Goal: Task Accomplishment & Management: Use online tool/utility

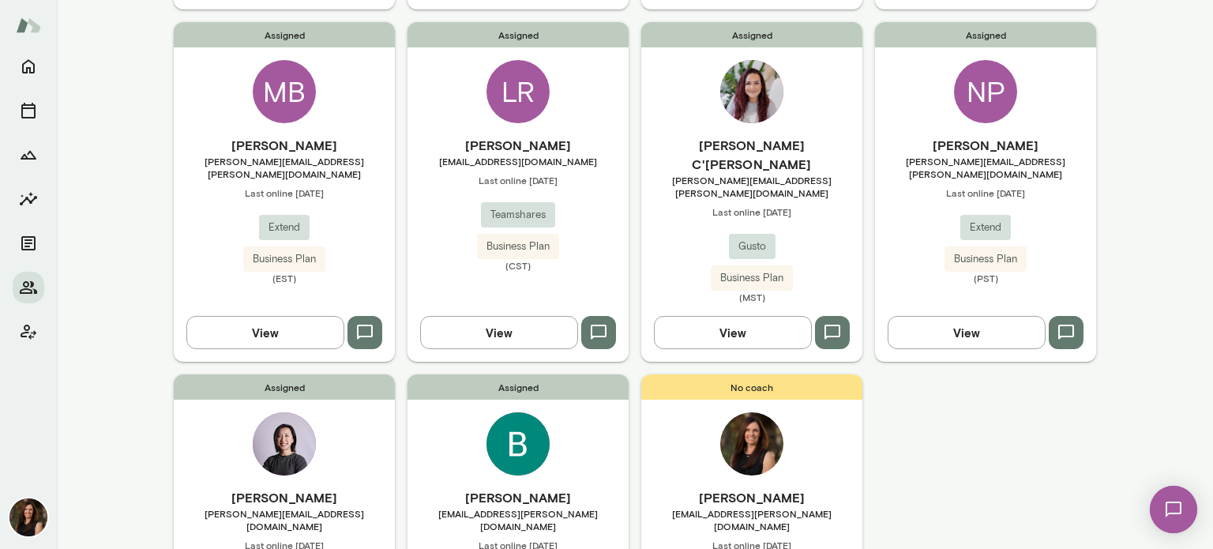
scroll to position [619, 0]
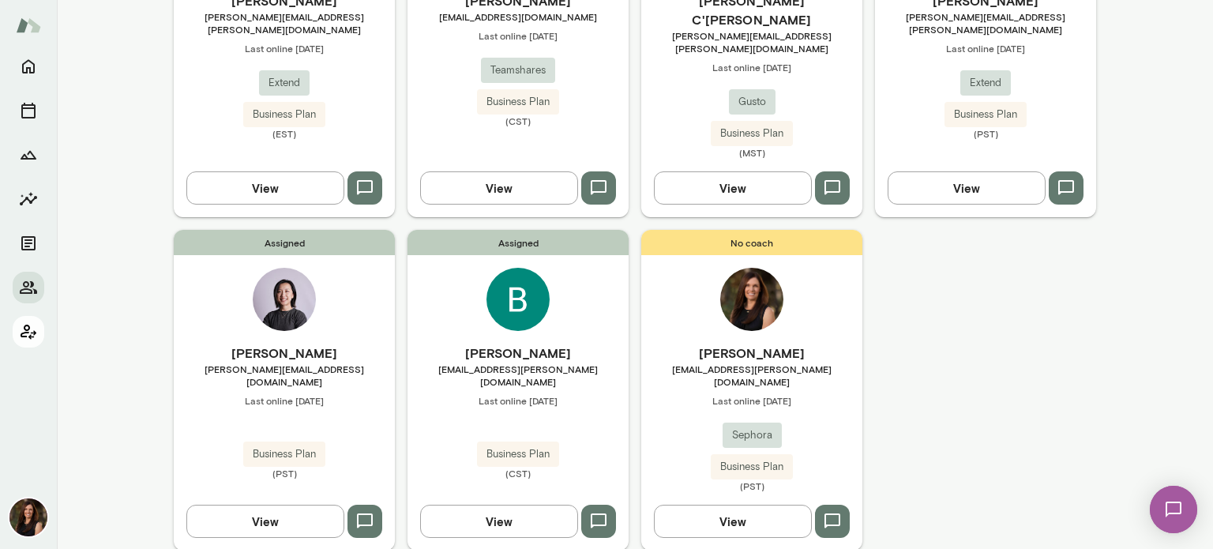
click at [24, 331] on icon "Client app" at bounding box center [28, 331] width 19 height 19
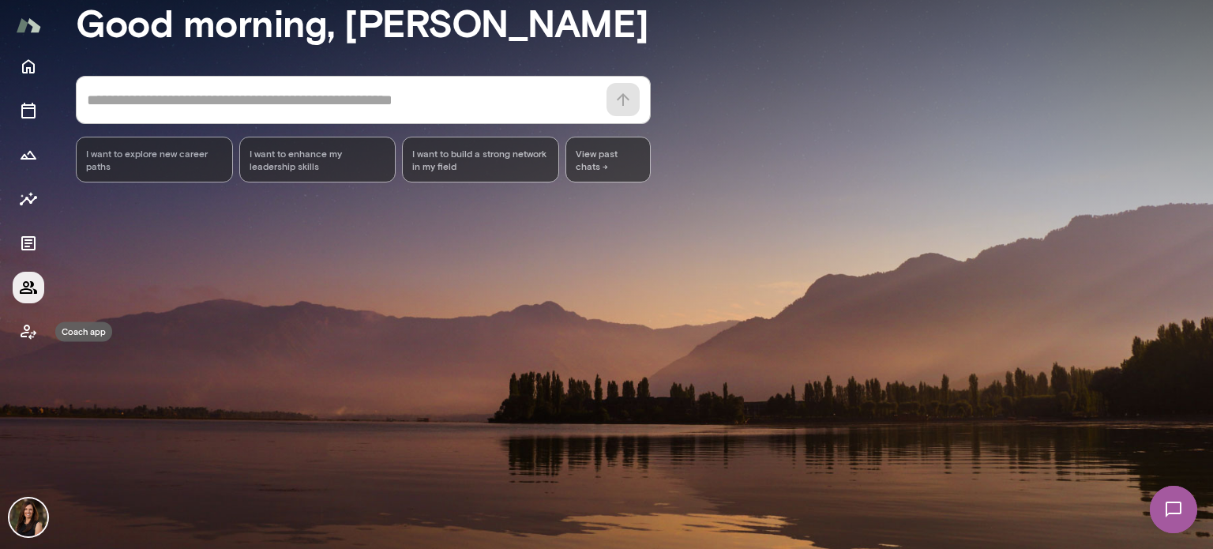
scroll to position [144, 0]
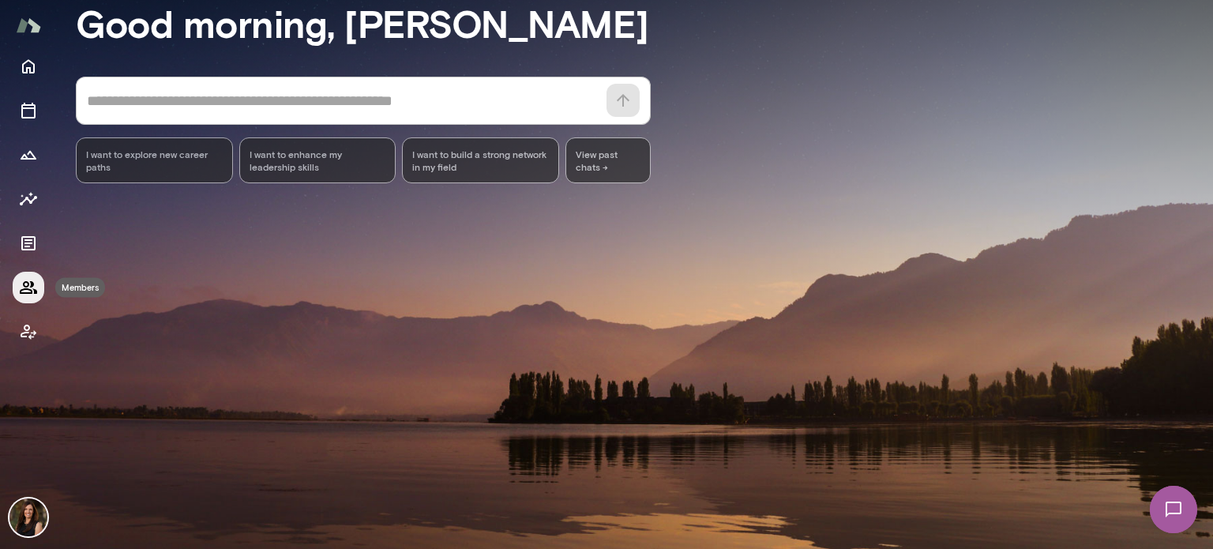
click at [27, 299] on button "Members" at bounding box center [29, 288] width 32 height 32
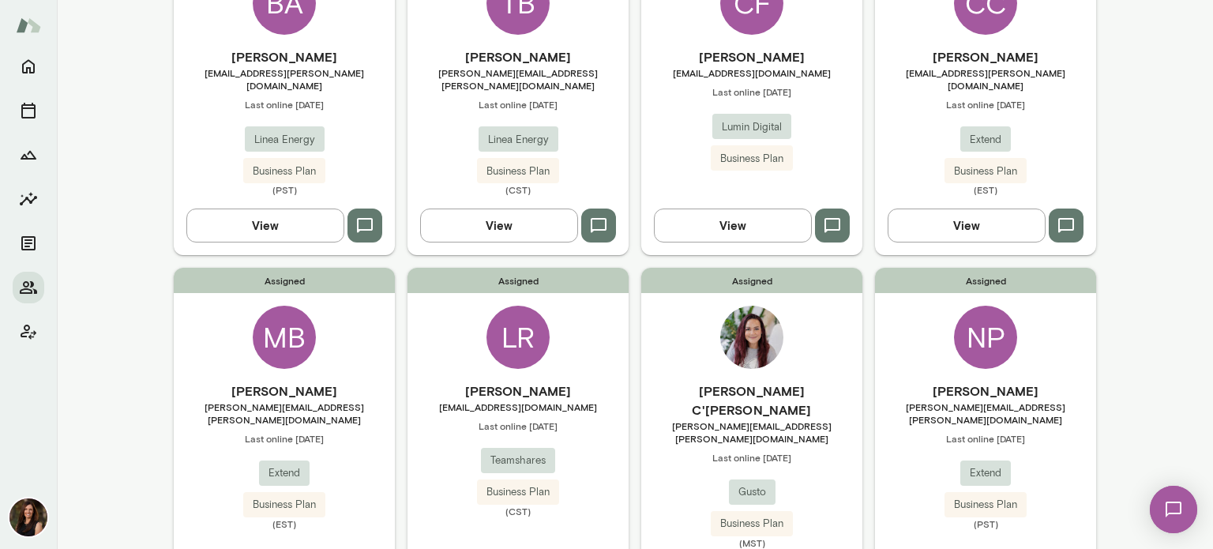
scroll to position [237, 0]
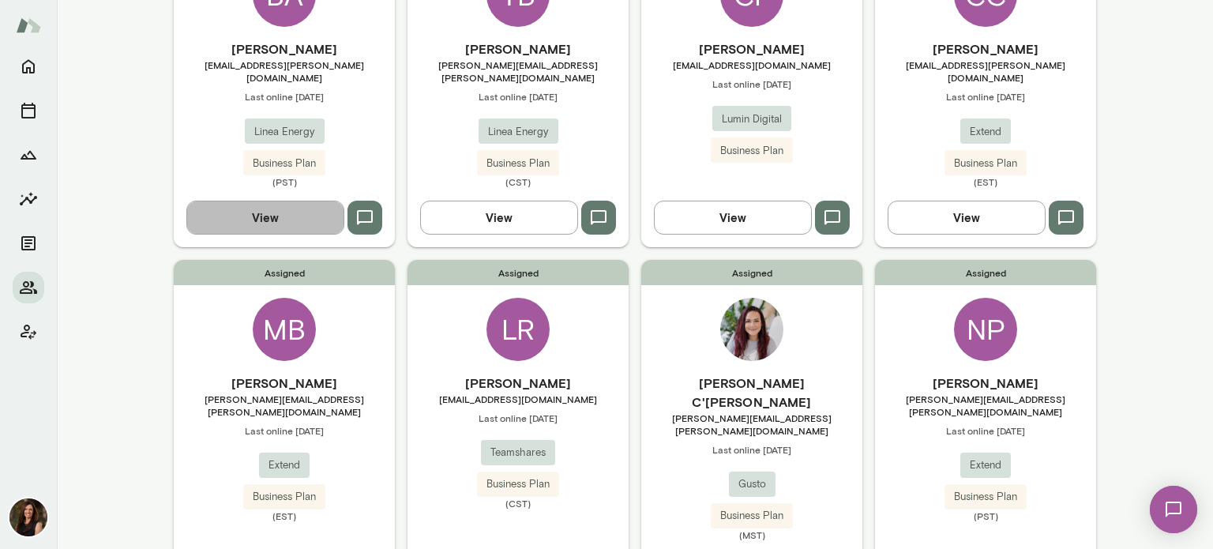
click at [316, 208] on button "View" at bounding box center [265, 217] width 158 height 33
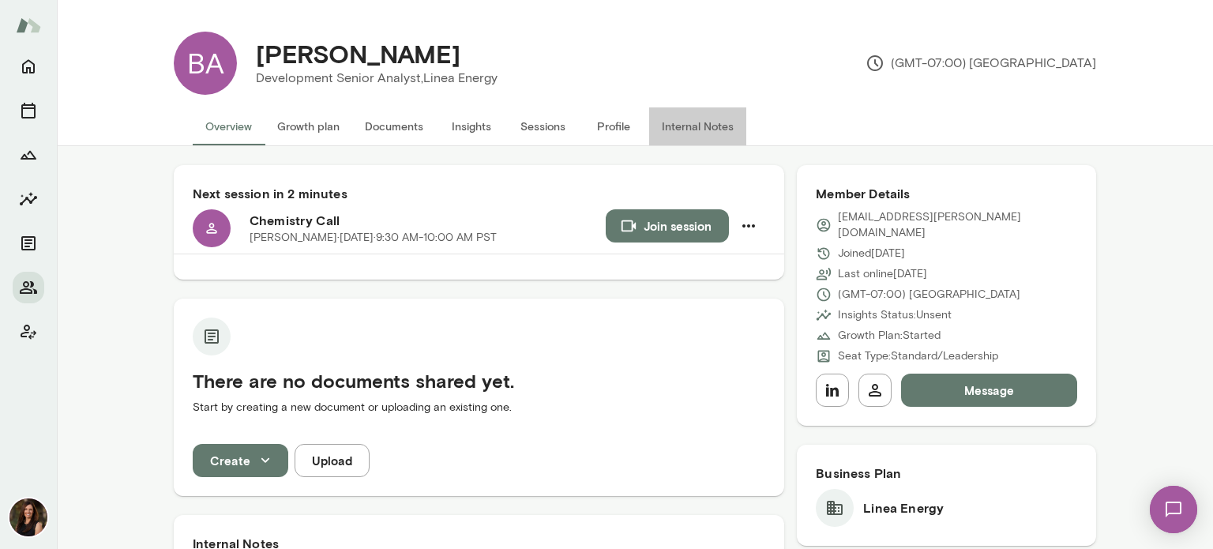
click at [685, 126] on button "Internal Notes" at bounding box center [697, 126] width 97 height 38
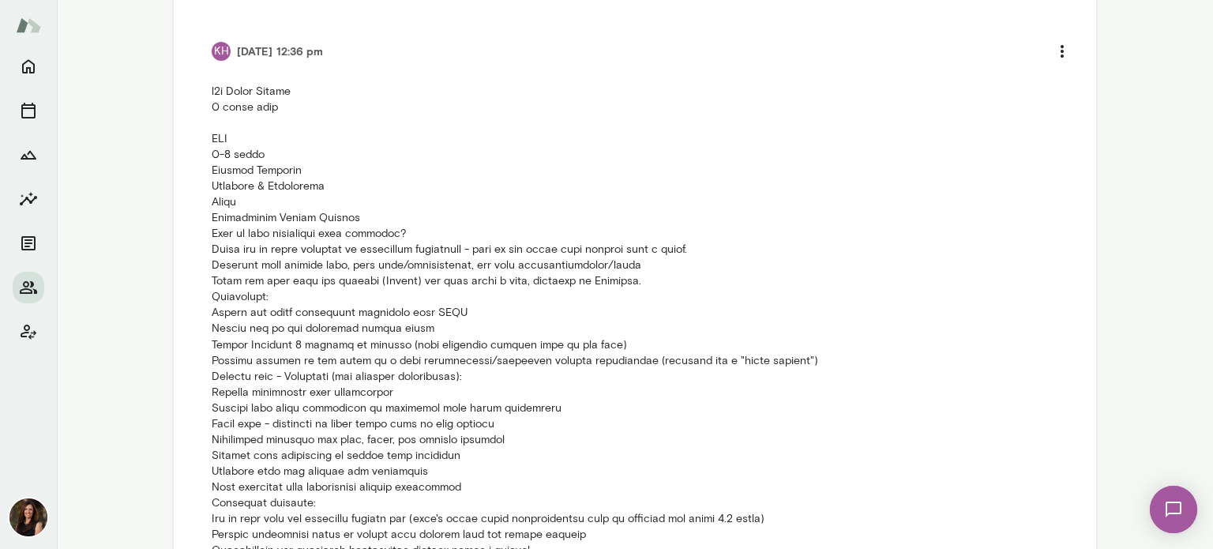
scroll to position [395, 0]
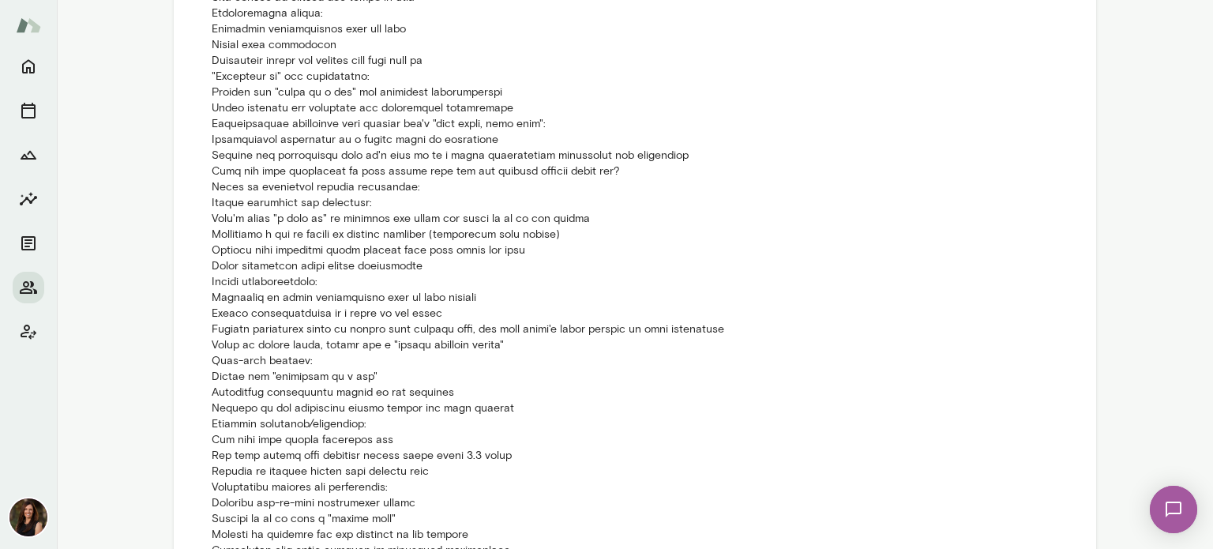
scroll to position [1342, 0]
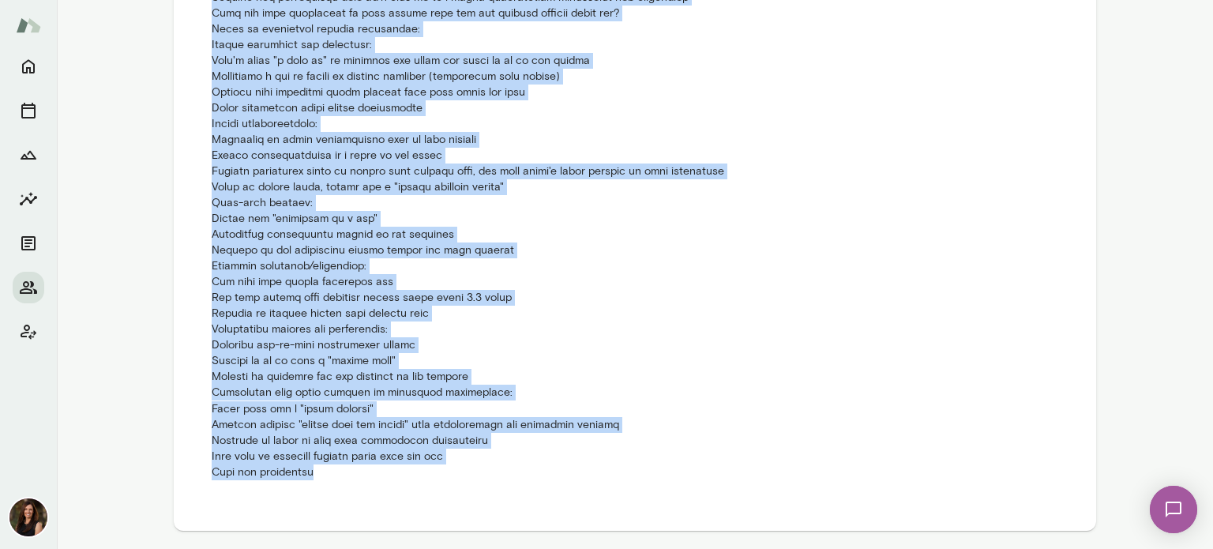
copy p "b2b Linea Energy 6 month term YOE 0-5 years Primary Function Strategy & Operati…"
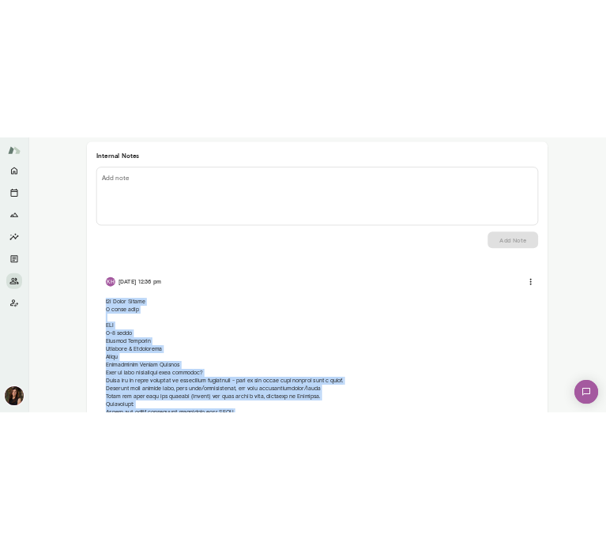
scroll to position [0, 0]
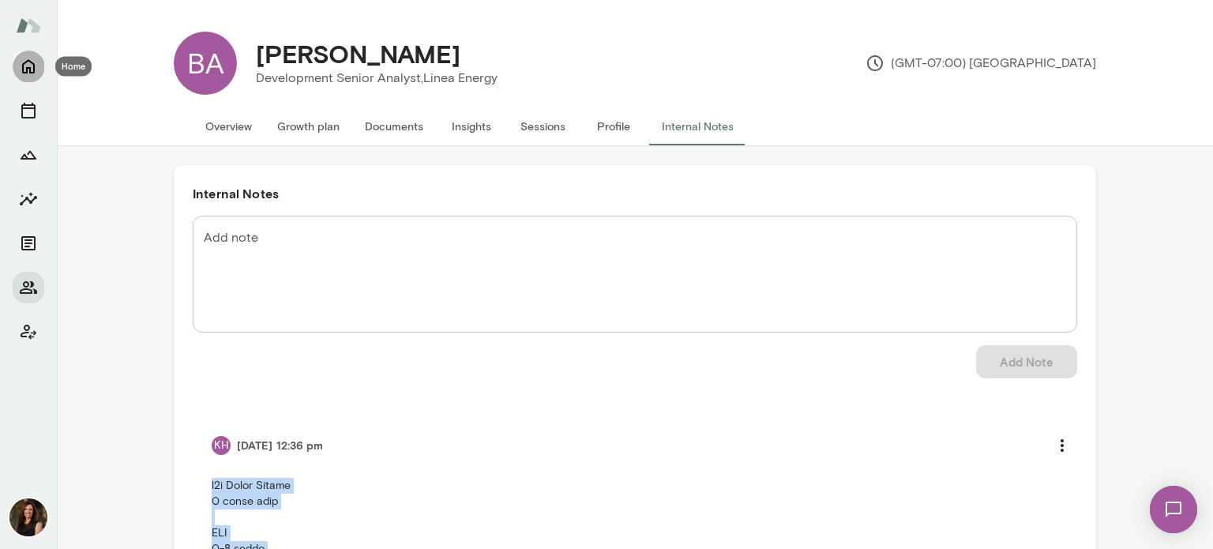
click at [38, 58] on button "Home" at bounding box center [29, 67] width 32 height 32
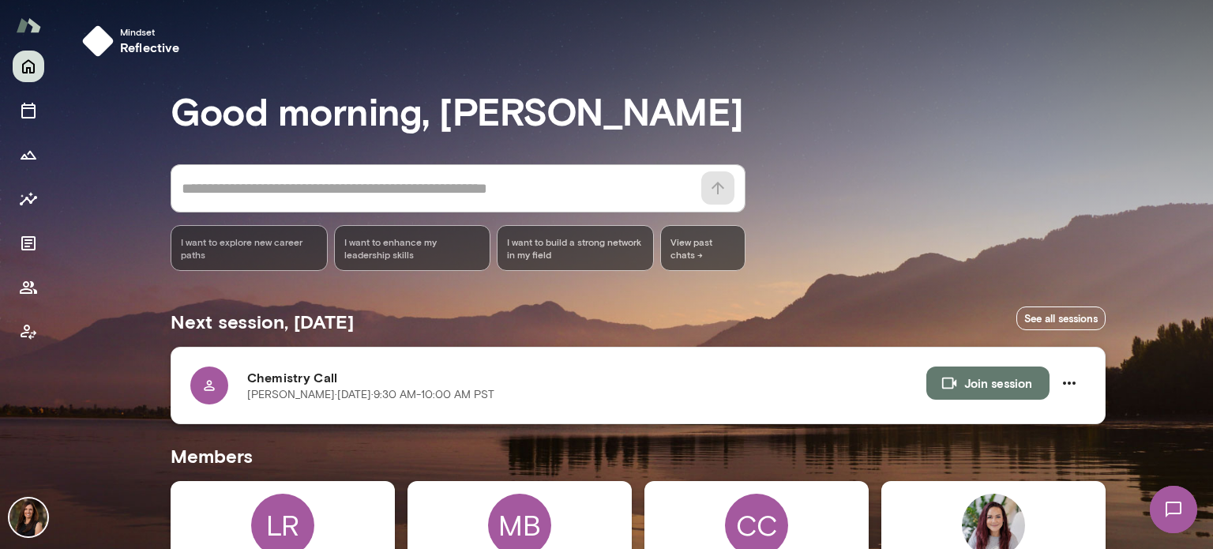
click at [1013, 384] on button "Join session" at bounding box center [987, 382] width 123 height 33
